Goal: Check status: Check status

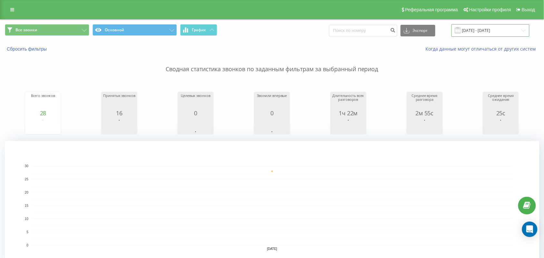
click at [505, 29] on input "[DATE] - [DATE]" at bounding box center [490, 30] width 78 height 13
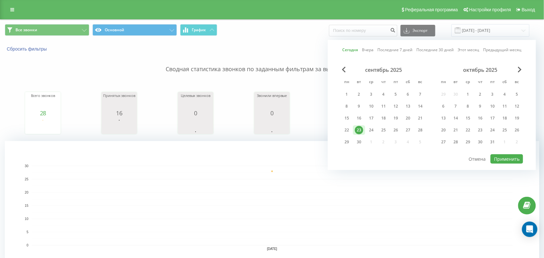
click at [511, 164] on div "Сегодня Вчера Последние 7 дней Последние 30 дней Этот месяц Предыдущий месяц се…" at bounding box center [432, 105] width 208 height 130
click at [508, 157] on button "Применить" at bounding box center [506, 158] width 33 height 9
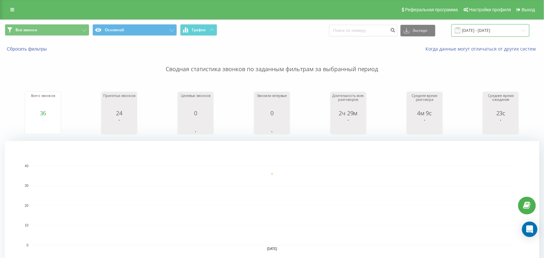
click at [497, 27] on input "[DATE] - [DATE]" at bounding box center [490, 30] width 78 height 13
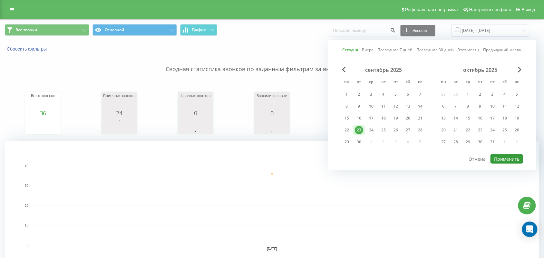
click at [502, 154] on button "Применить" at bounding box center [506, 158] width 33 height 9
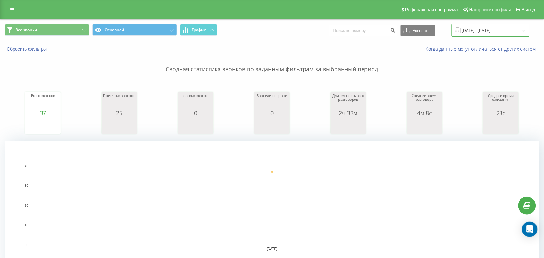
click at [513, 24] on input "[DATE] - [DATE]" at bounding box center [490, 30] width 78 height 13
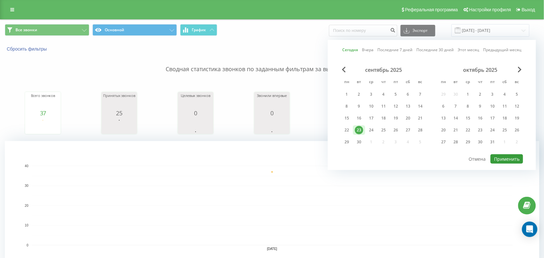
click at [509, 156] on button "Применить" at bounding box center [506, 158] width 33 height 9
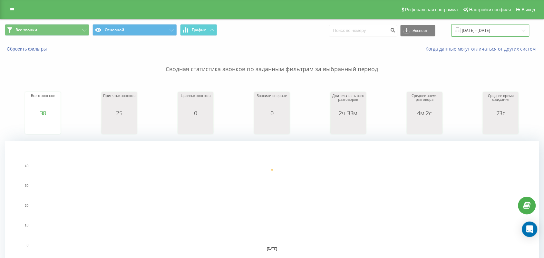
click at [496, 34] on input "[DATE] - [DATE]" at bounding box center [490, 30] width 78 height 13
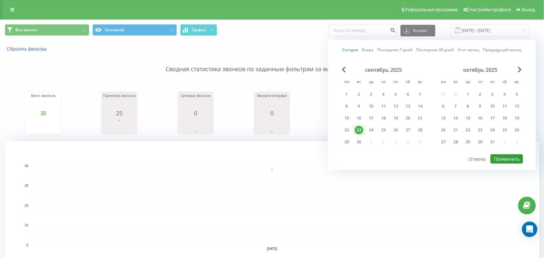
click at [516, 158] on button "Применить" at bounding box center [506, 158] width 33 height 9
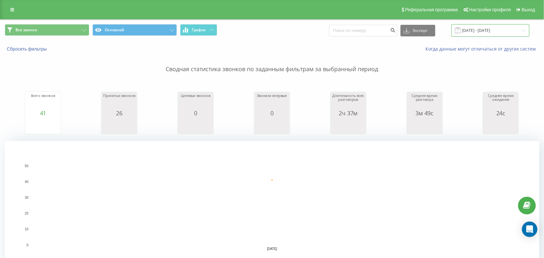
click at [480, 26] on input "[DATE] - [DATE]" at bounding box center [490, 30] width 78 height 13
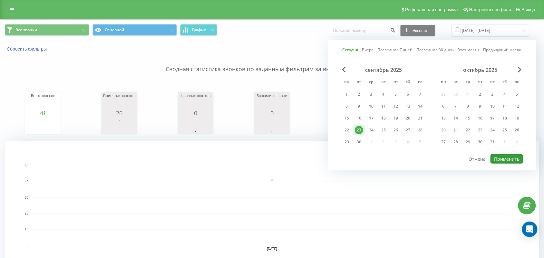
click at [505, 154] on button "Применить" at bounding box center [506, 158] width 33 height 9
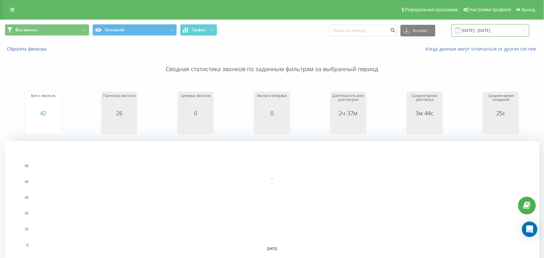
click at [477, 30] on input "[DATE] - [DATE]" at bounding box center [490, 30] width 78 height 13
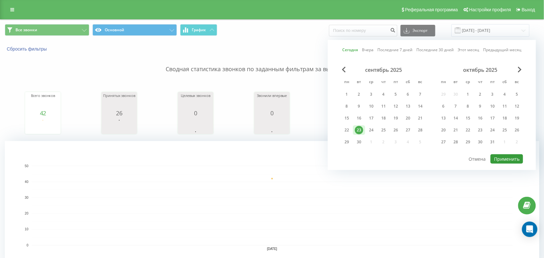
click at [507, 154] on button "Применить" at bounding box center [506, 158] width 33 height 9
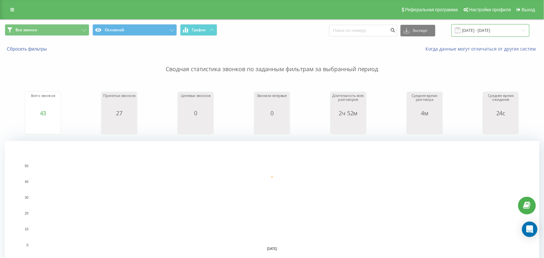
click at [473, 34] on input "[DATE] - [DATE]" at bounding box center [490, 30] width 78 height 13
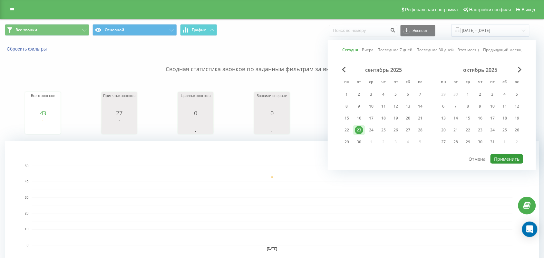
click at [508, 160] on button "Применить" at bounding box center [506, 158] width 33 height 9
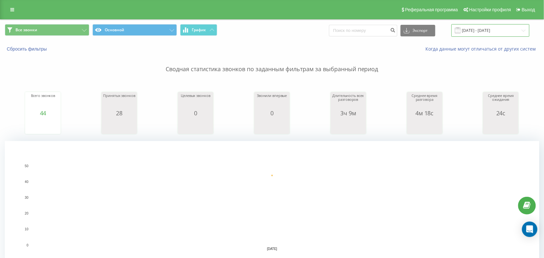
click at [486, 36] on input "[DATE] - [DATE]" at bounding box center [490, 30] width 78 height 13
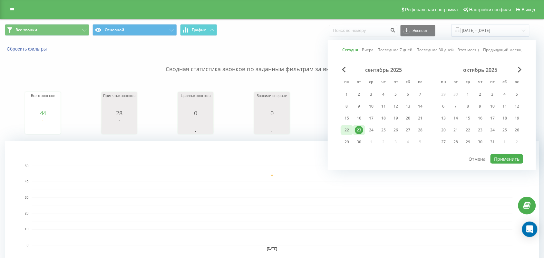
click at [352, 131] on div "22" at bounding box center [347, 130] width 12 height 10
click at [356, 128] on div "23" at bounding box center [359, 130] width 8 height 8
click at [526, 160] on div "Сегодня Вчера Последние 7 дней Последние 30 дней Этот месяц Предыдущий месяц се…" at bounding box center [432, 105] width 208 height 130
click at [517, 159] on button "Применить" at bounding box center [506, 158] width 33 height 9
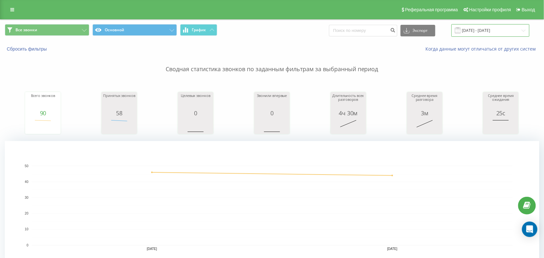
click at [497, 25] on input "[DATE] - [DATE]" at bounding box center [490, 30] width 78 height 13
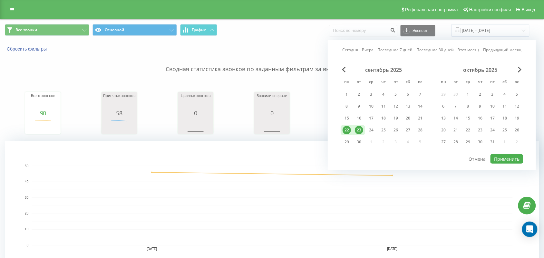
click at [353, 49] on link "Сегодня" at bounding box center [350, 50] width 16 height 6
click at [517, 154] on button "Применить" at bounding box center [506, 158] width 33 height 9
type input "[DATE] - [DATE]"
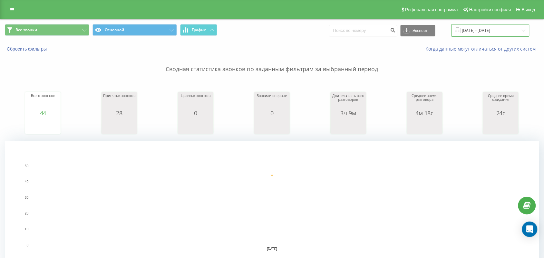
click at [489, 35] on input "[DATE] - [DATE]" at bounding box center [490, 30] width 78 height 13
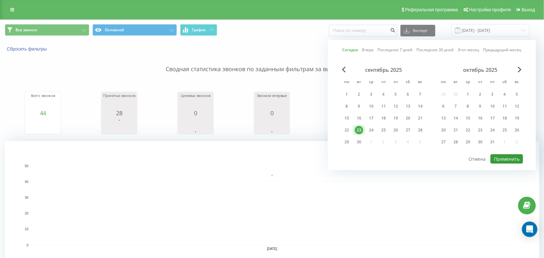
click at [516, 155] on button "Применить" at bounding box center [506, 158] width 33 height 9
